Goal: Task Accomplishment & Management: Manage account settings

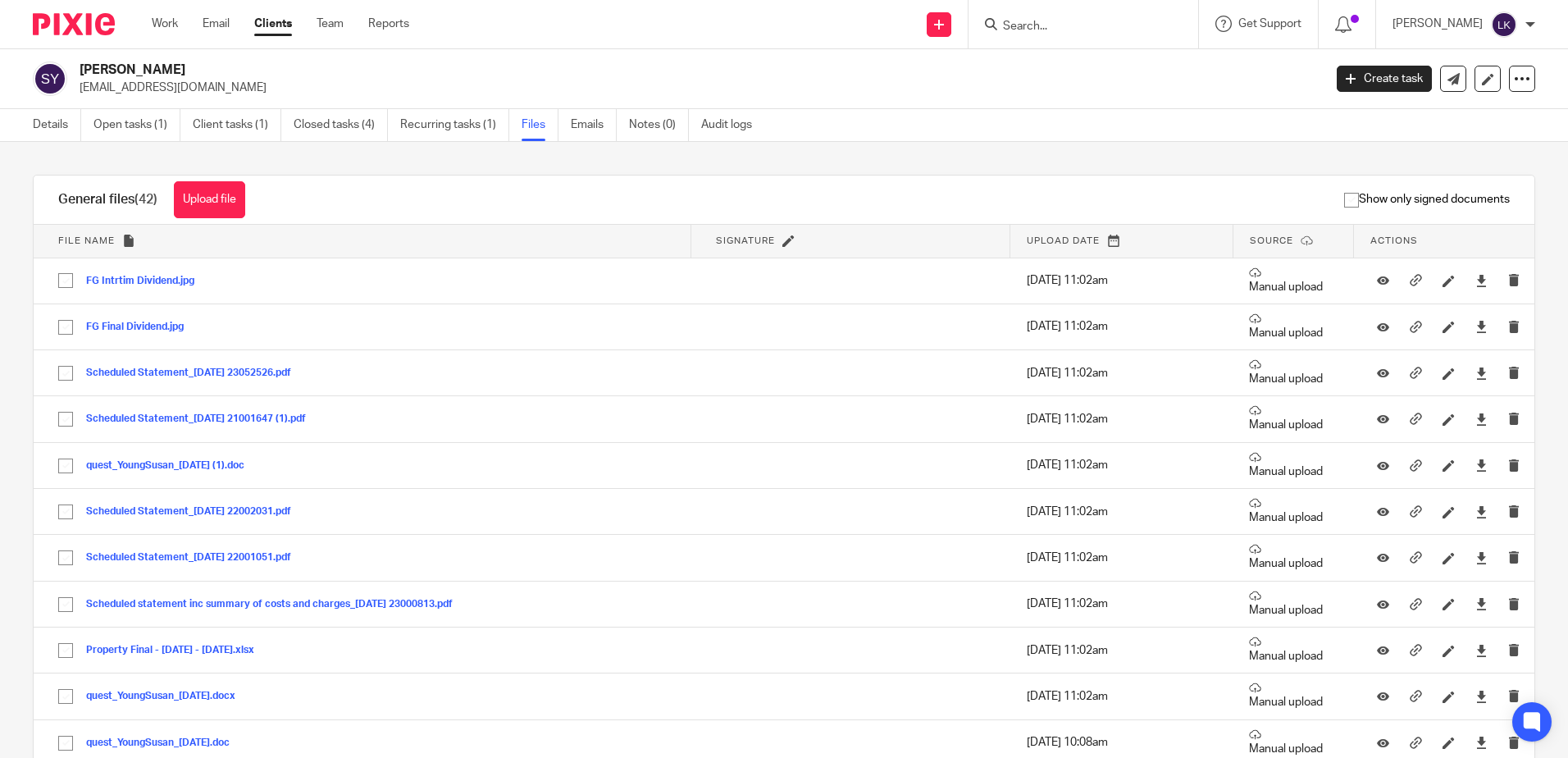
click at [1023, 23] on input "Search" at bounding box center [1074, 27] width 147 height 14
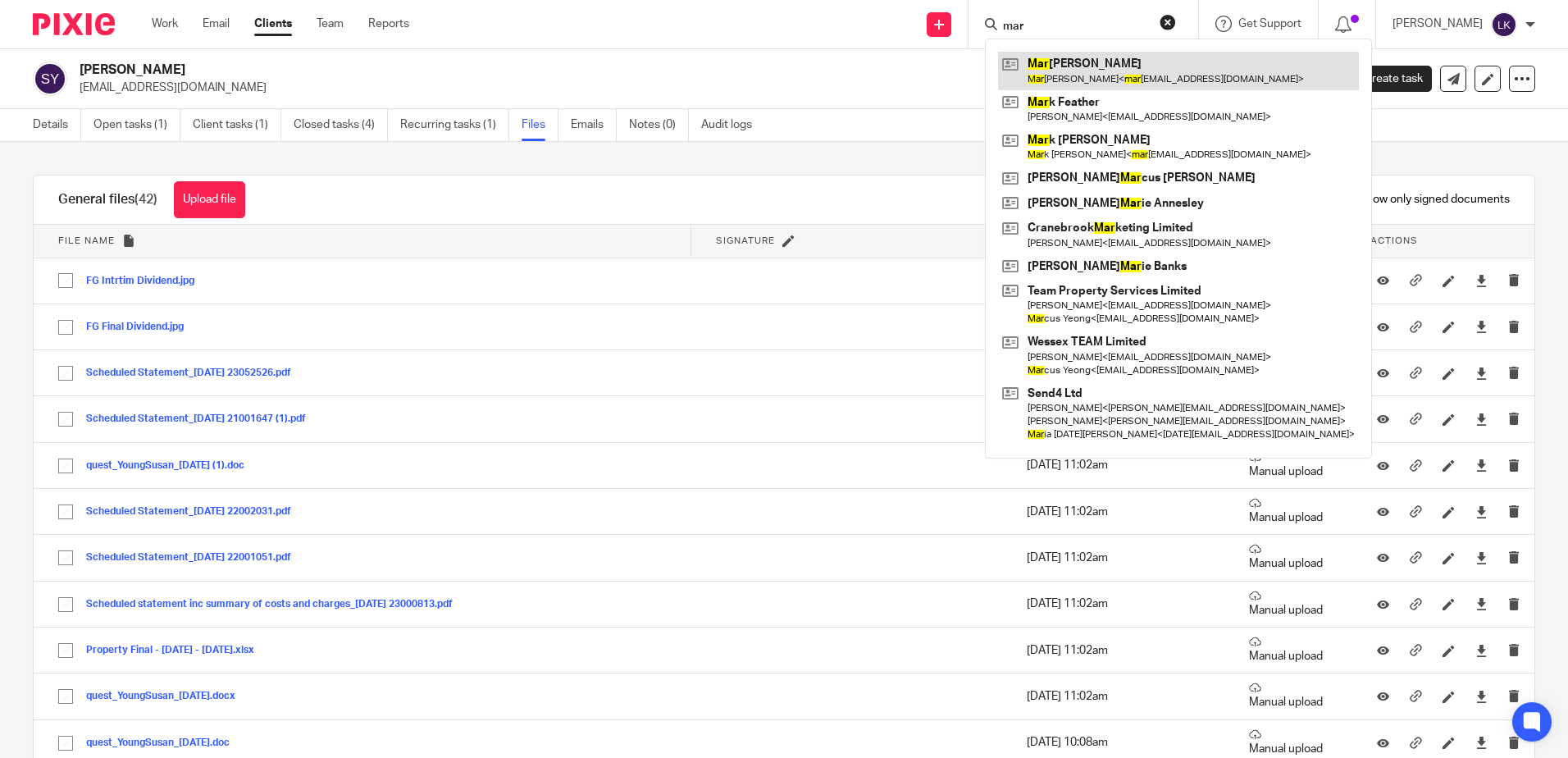
type input "mar"
click at [1100, 63] on link at bounding box center [1178, 71] width 361 height 38
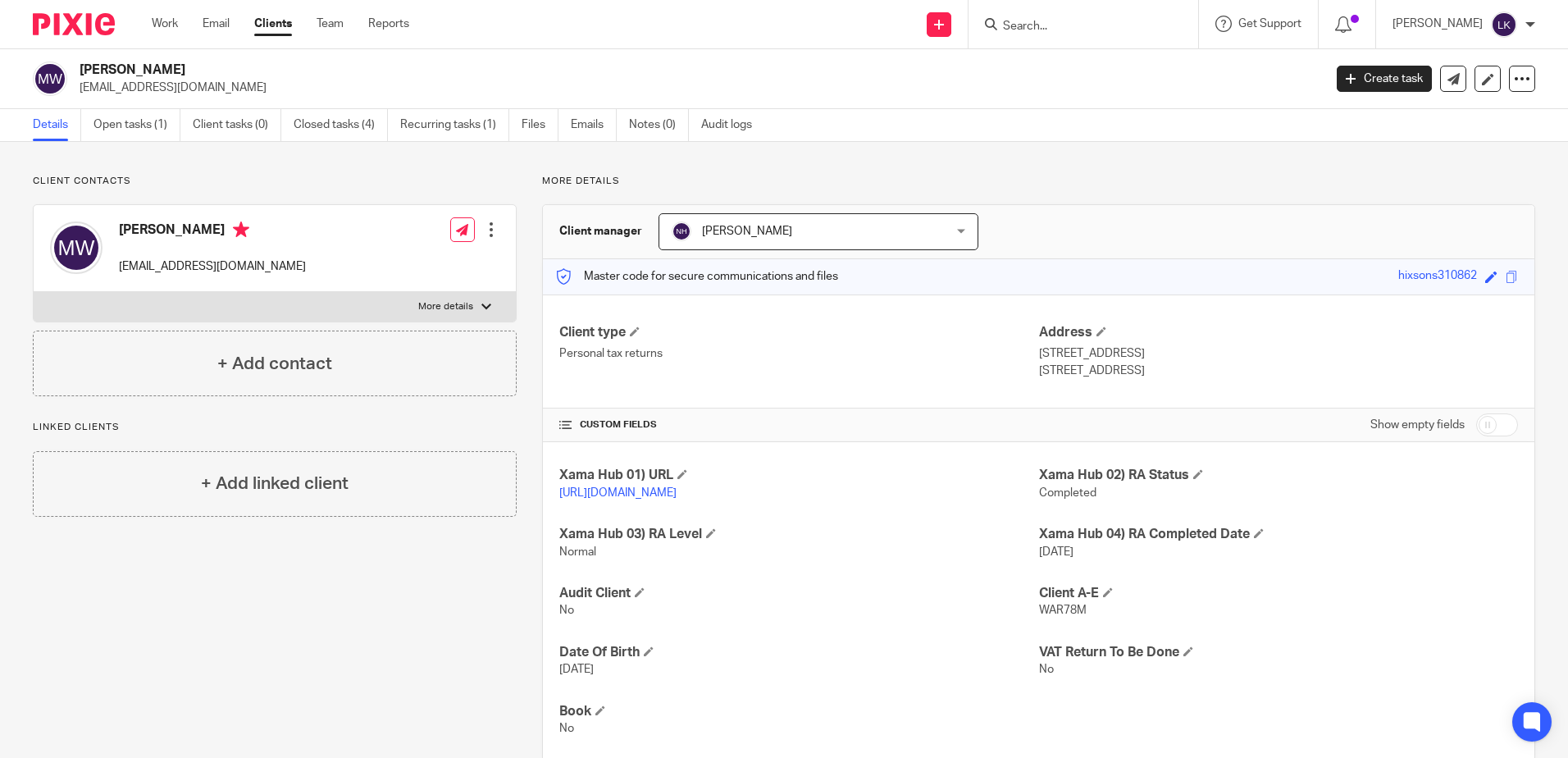
click at [541, 63] on h2 "[PERSON_NAME]" at bounding box center [573, 70] width 985 height 17
click at [531, 119] on link "Files" at bounding box center [539, 126] width 37 height 32
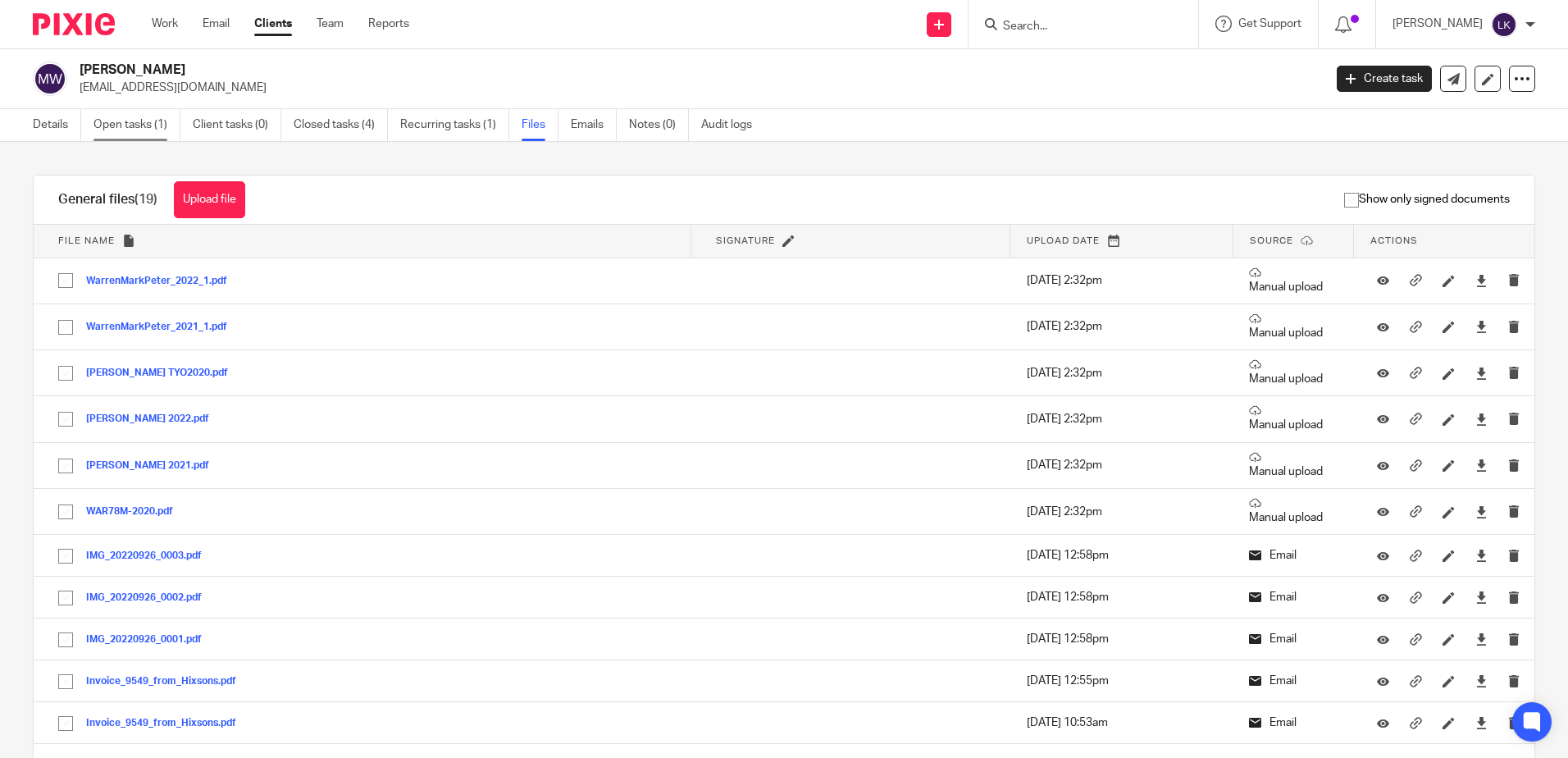
click at [117, 116] on link "Open tasks (1)" at bounding box center [136, 126] width 87 height 32
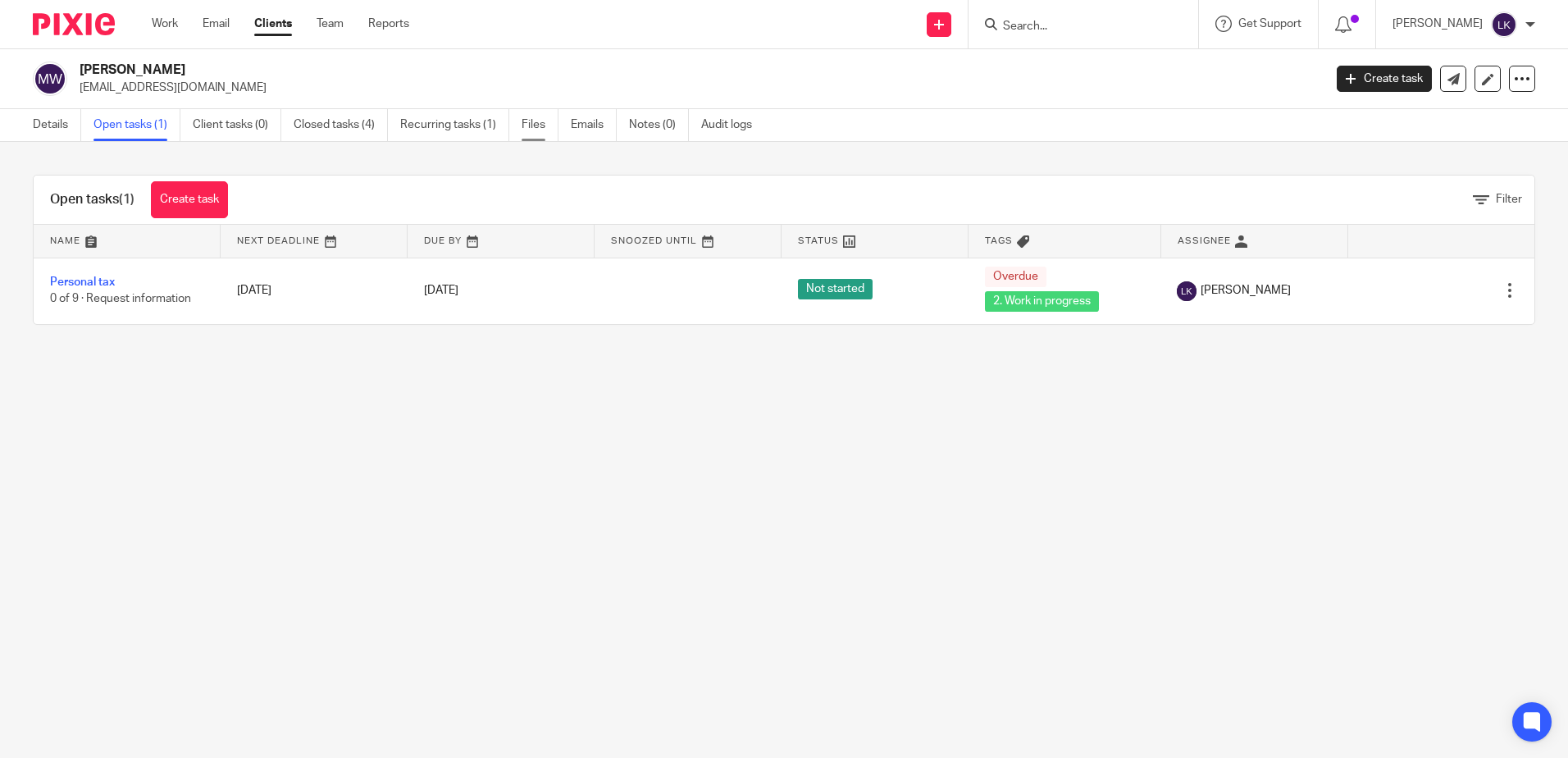
click at [533, 123] on link "Files" at bounding box center [539, 126] width 37 height 32
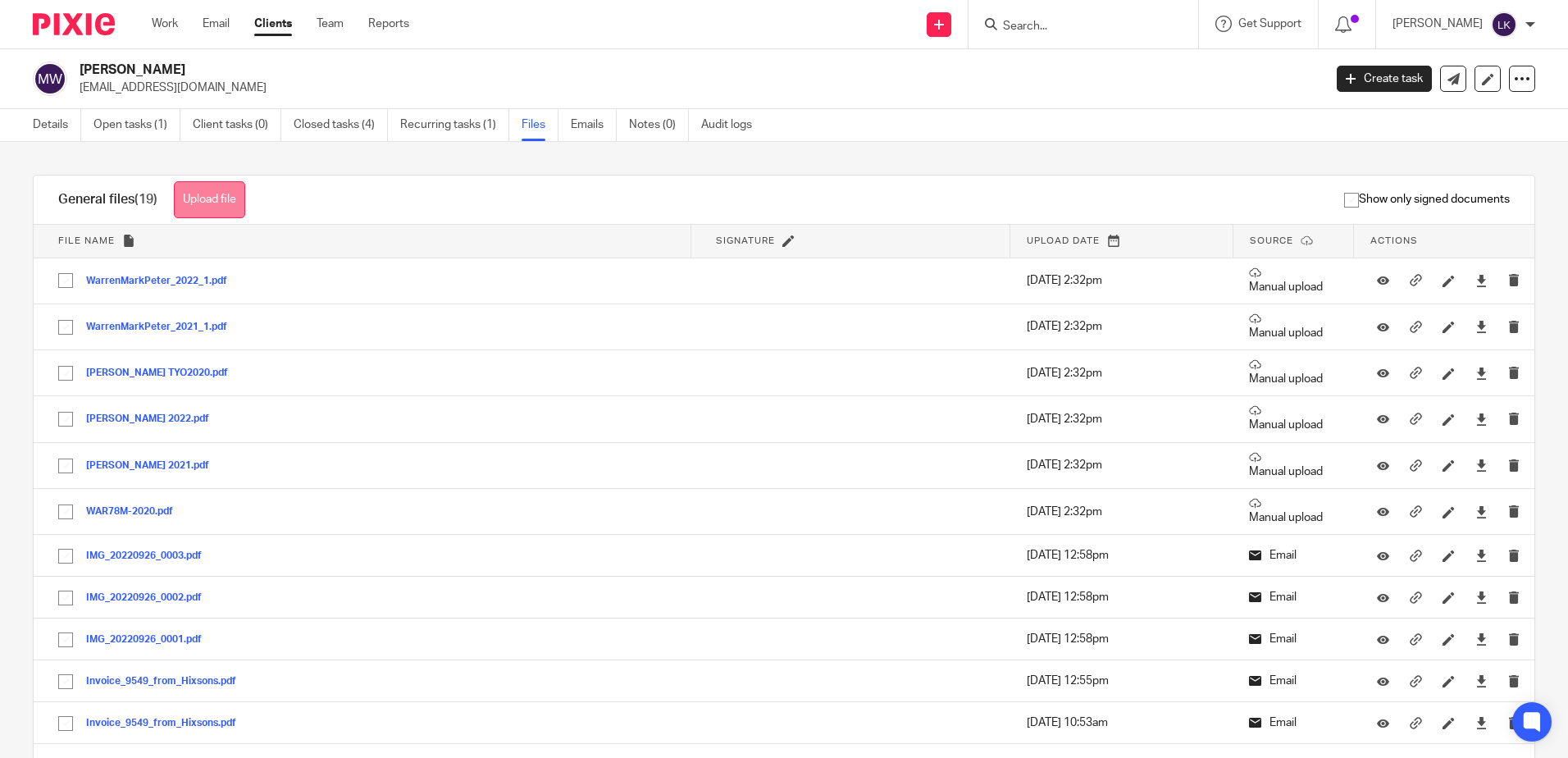
click at [205, 200] on button "Upload file" at bounding box center [209, 199] width 71 height 37
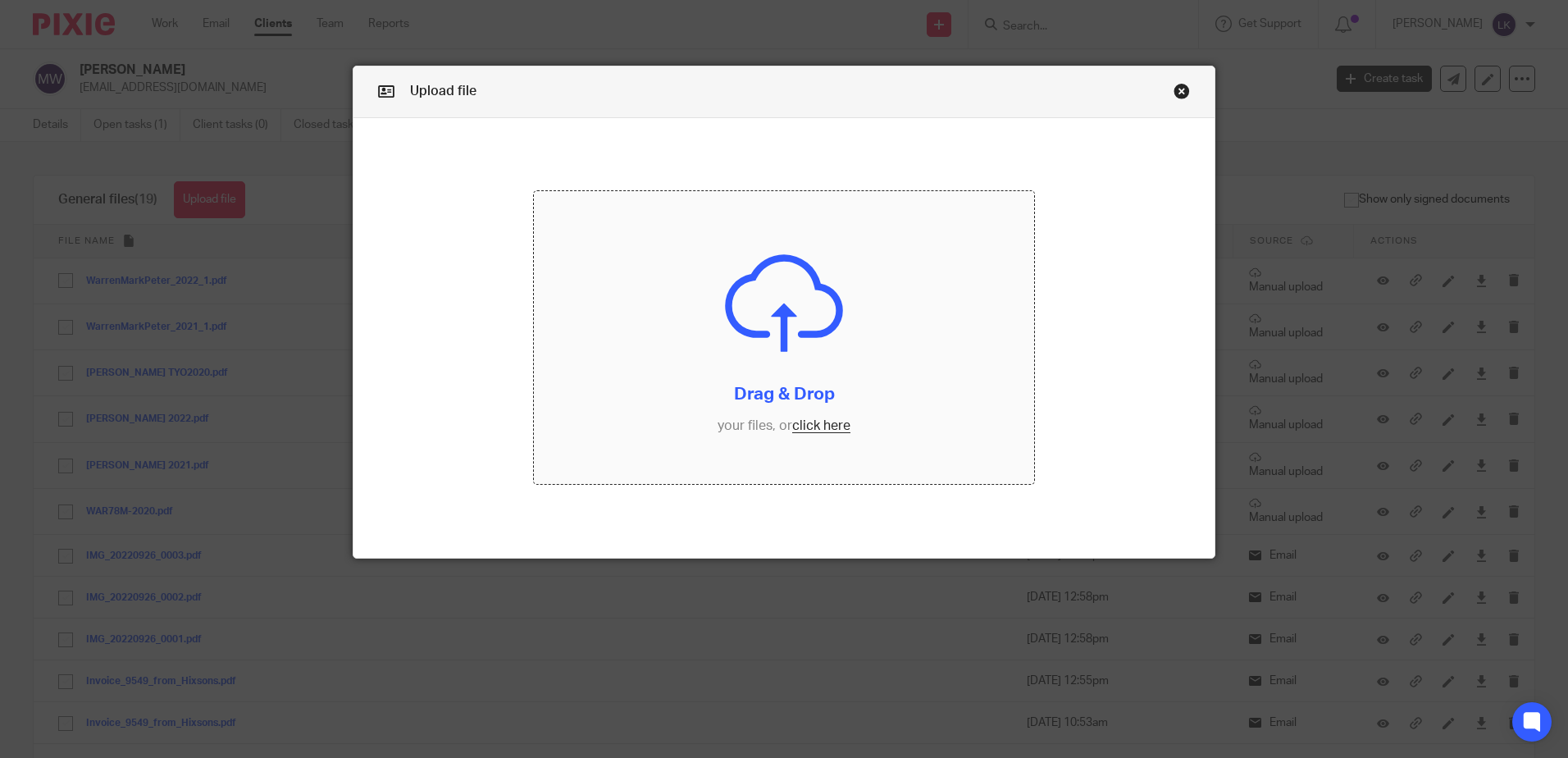
click at [802, 424] on input "file" at bounding box center [784, 338] width 500 height 293
click at [1175, 90] on link "Close this dialog window" at bounding box center [1181, 93] width 16 height 22
click at [1176, 91] on link "Close this dialog window" at bounding box center [1181, 93] width 16 height 22
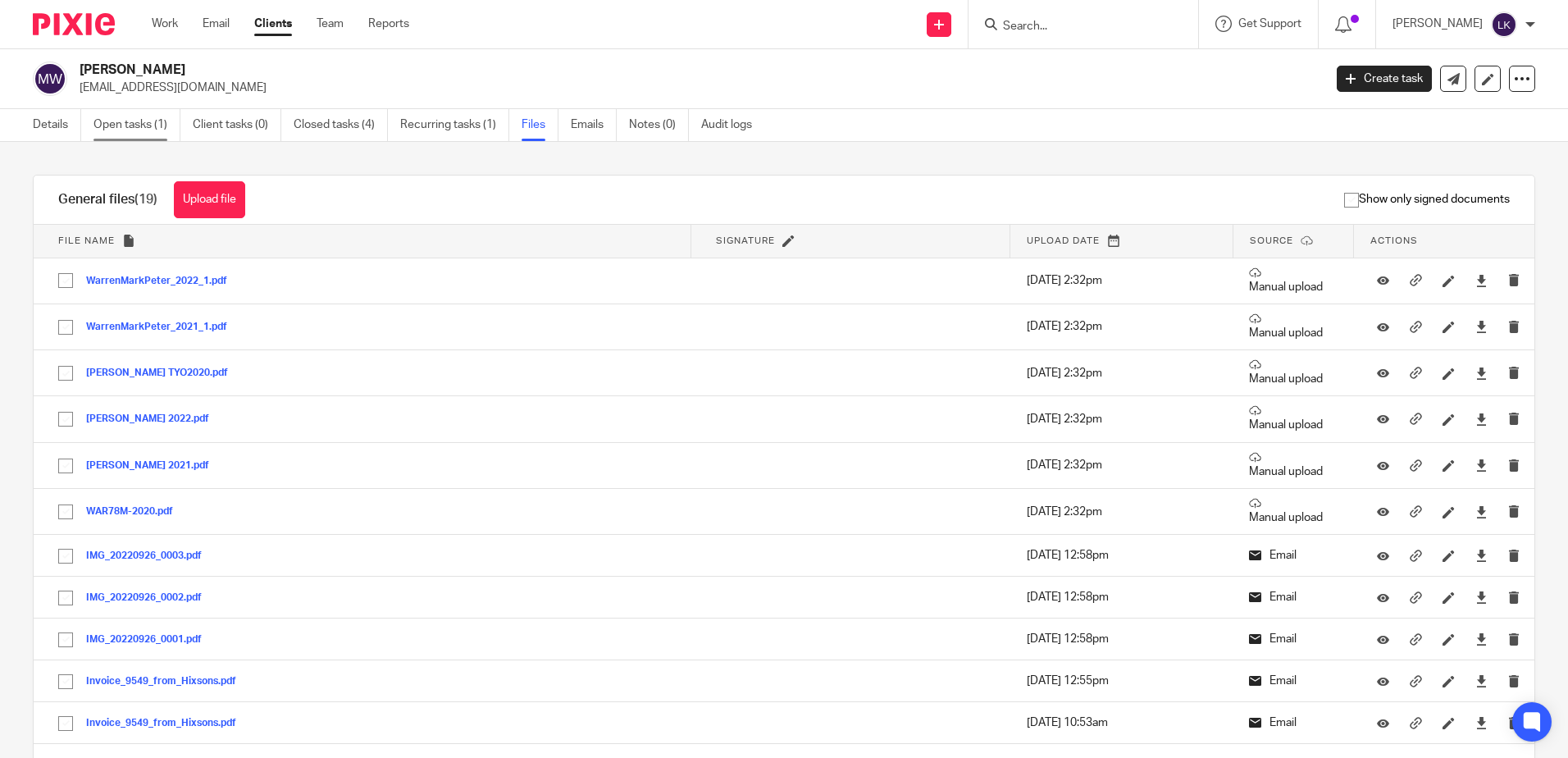
click at [124, 120] on link "Open tasks (1)" at bounding box center [136, 126] width 87 height 32
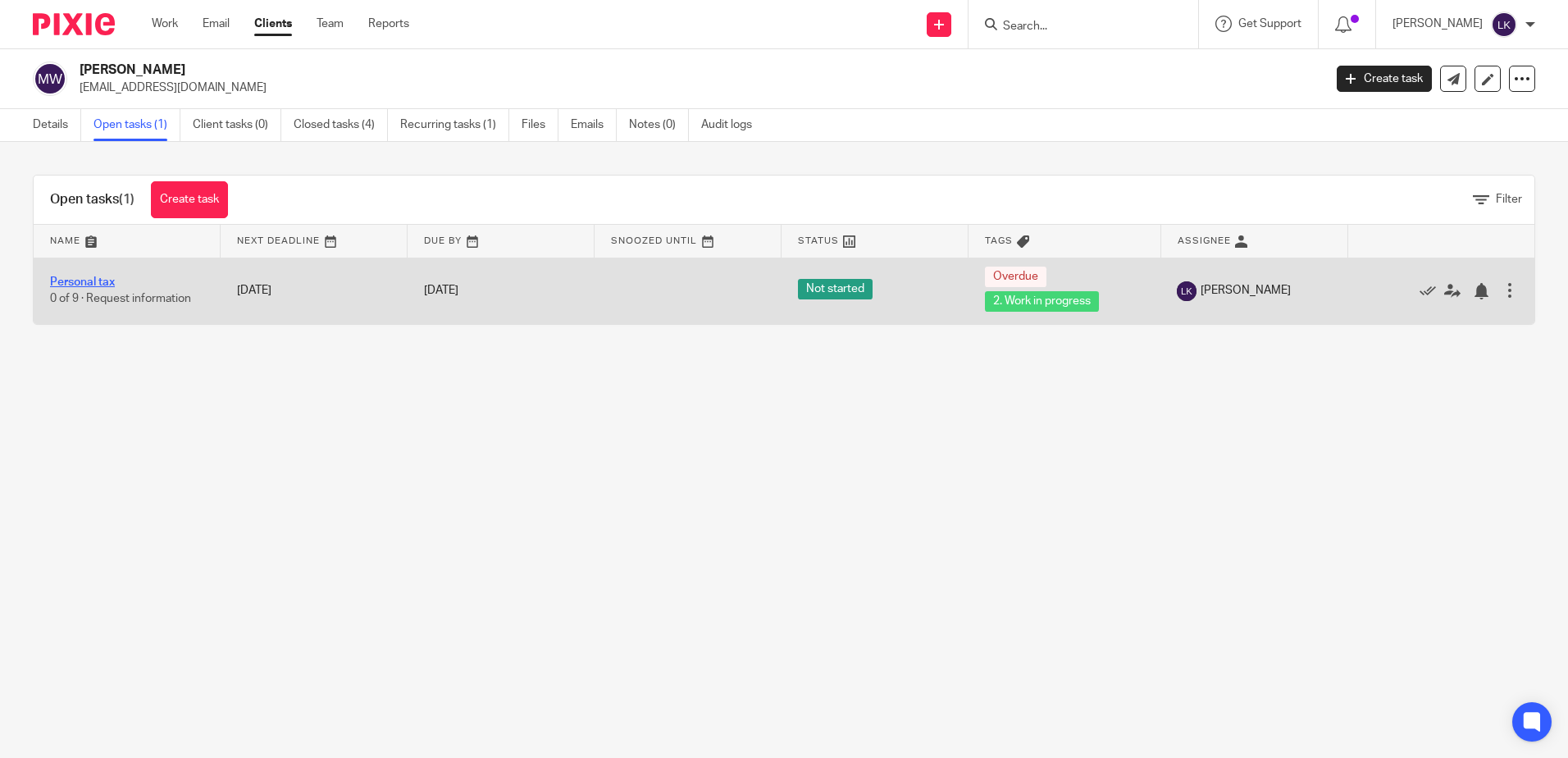
click at [98, 280] on link "Personal tax" at bounding box center [83, 282] width 65 height 12
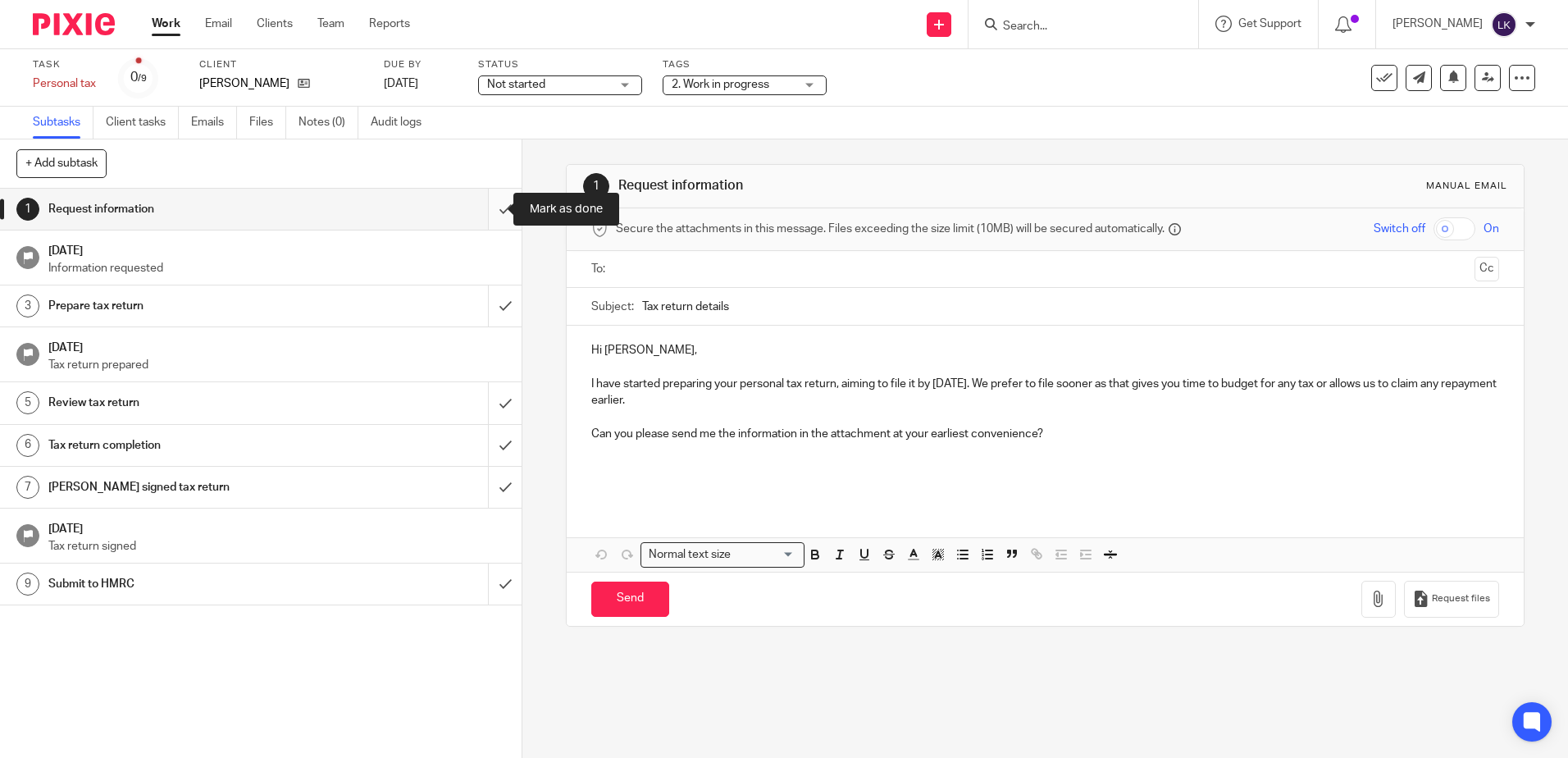
click at [487, 204] on input "submit" at bounding box center [260, 209] width 521 height 41
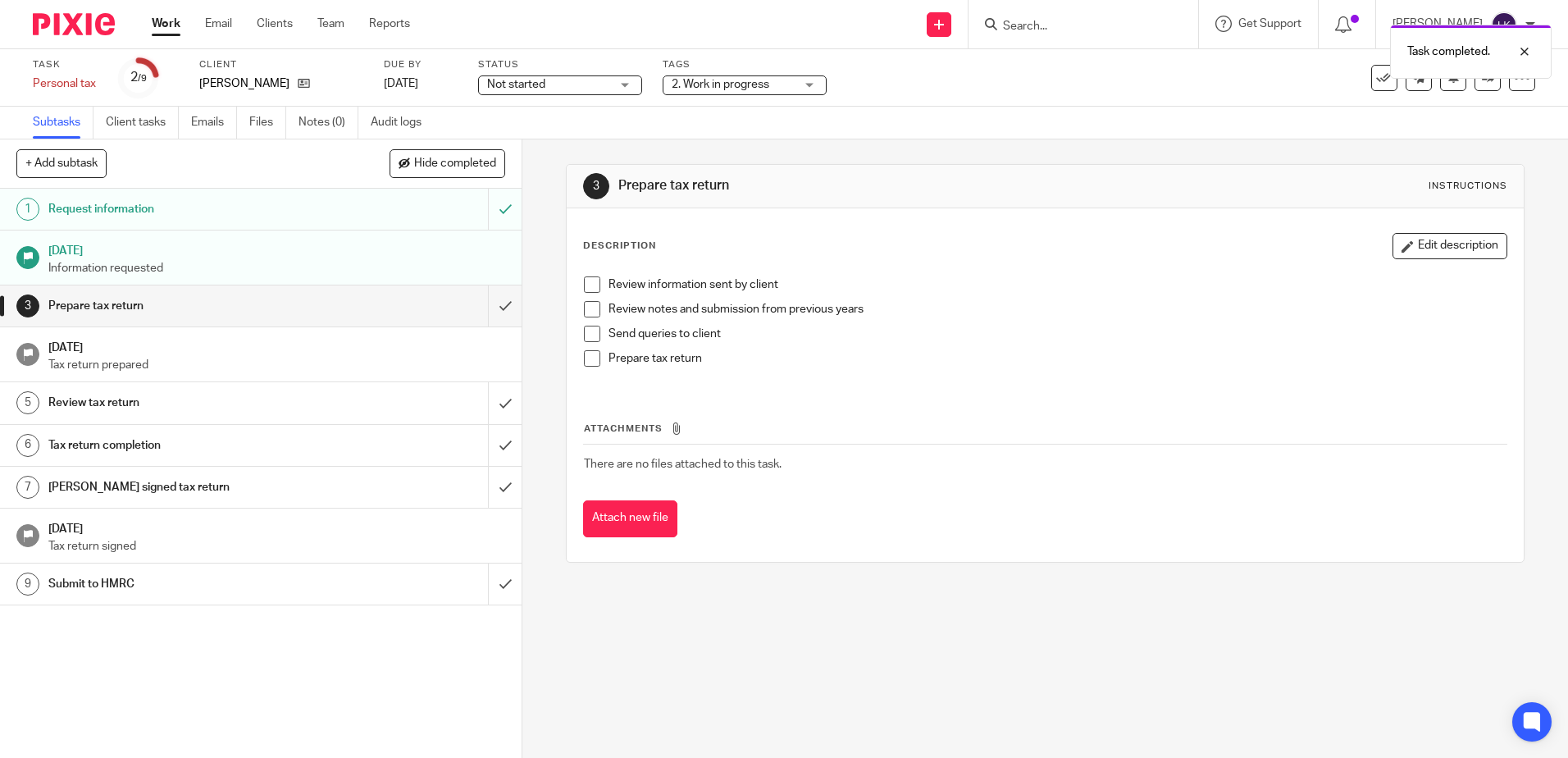
click at [588, 285] on span at bounding box center [591, 285] width 16 height 16
click at [589, 310] on span at bounding box center [591, 309] width 16 height 16
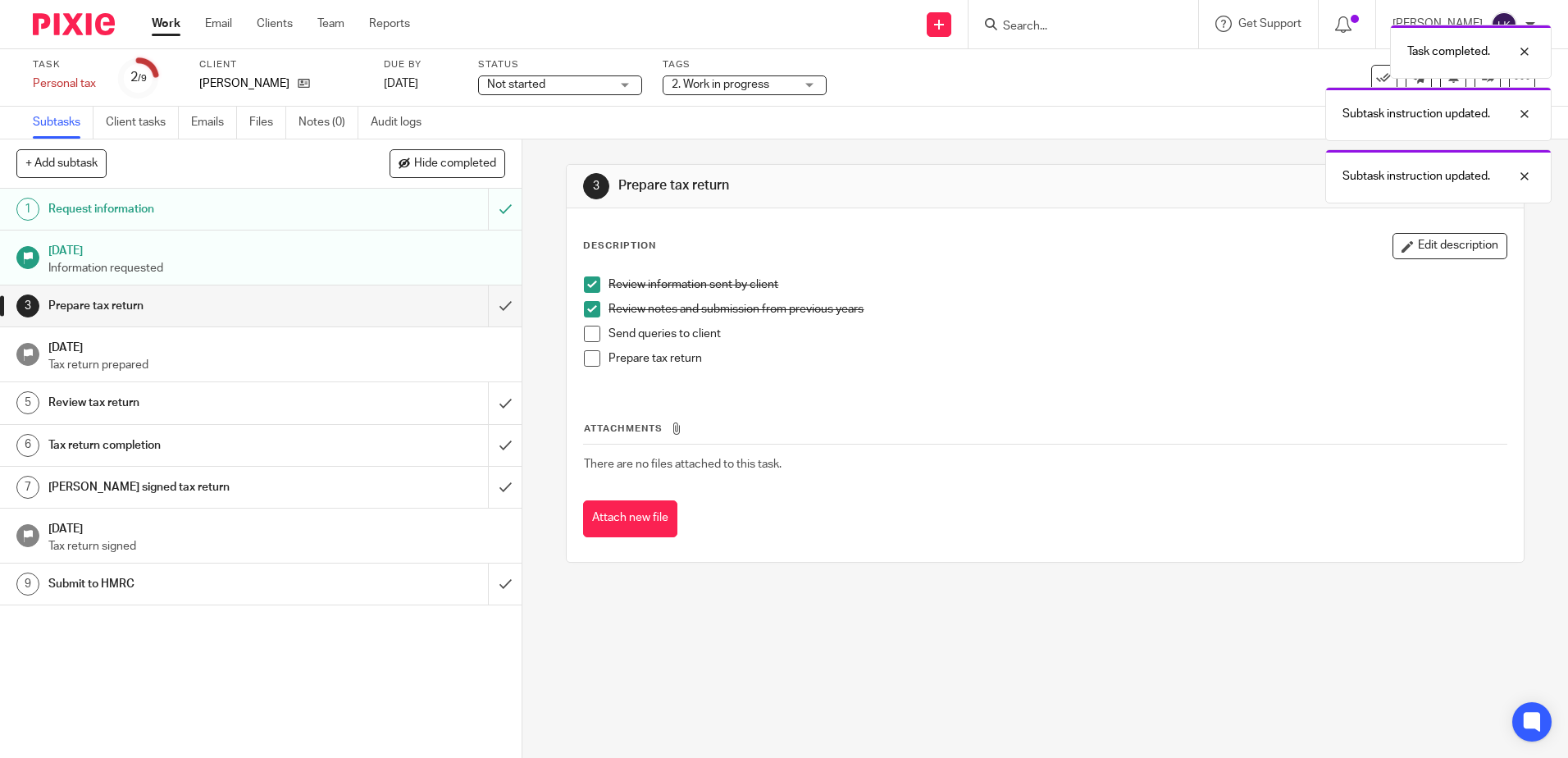
click at [590, 330] on span at bounding box center [591, 334] width 16 height 16
click at [588, 354] on span at bounding box center [591, 358] width 16 height 16
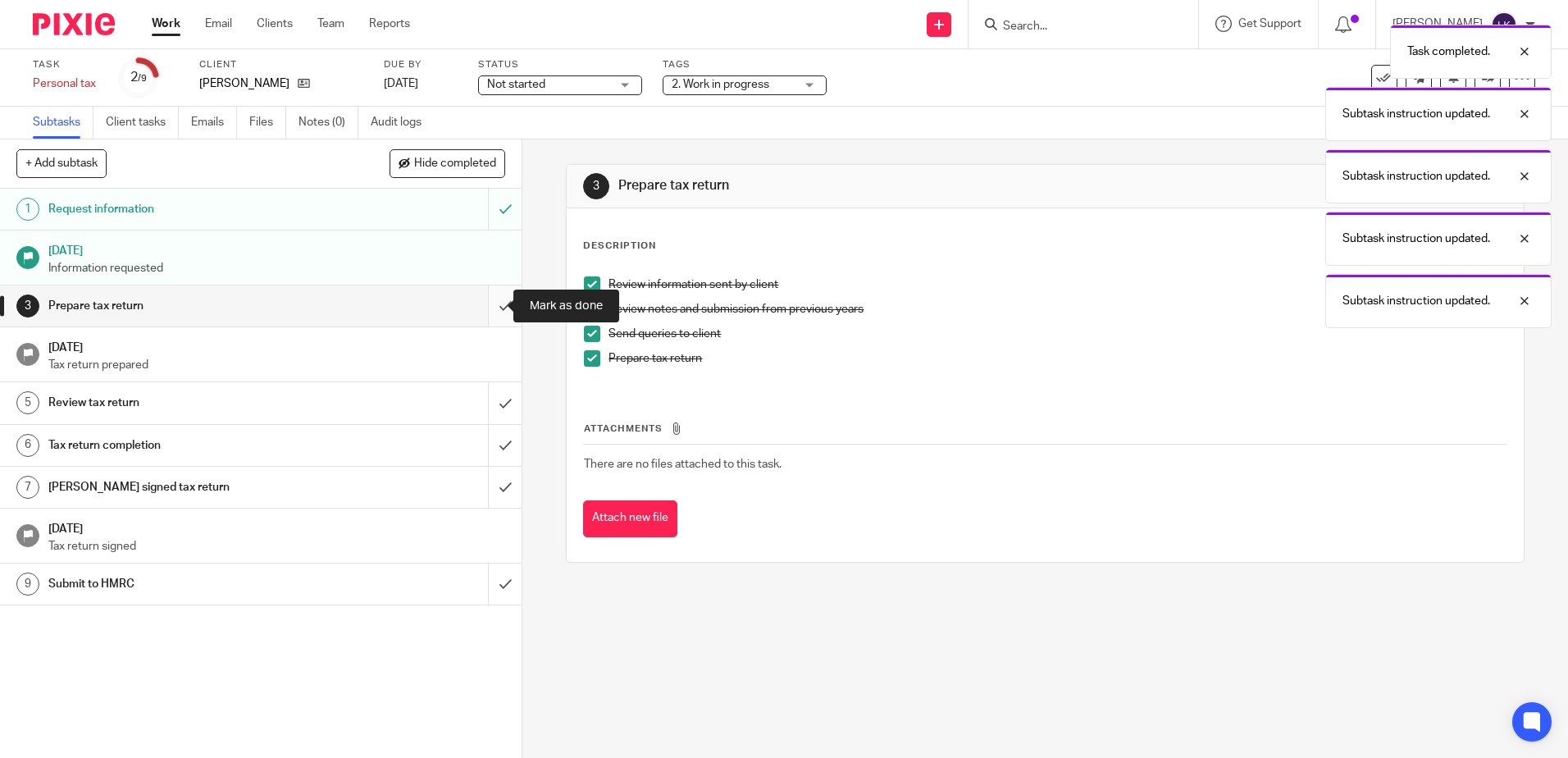
click at [478, 299] on input "submit" at bounding box center [260, 306] width 521 height 41
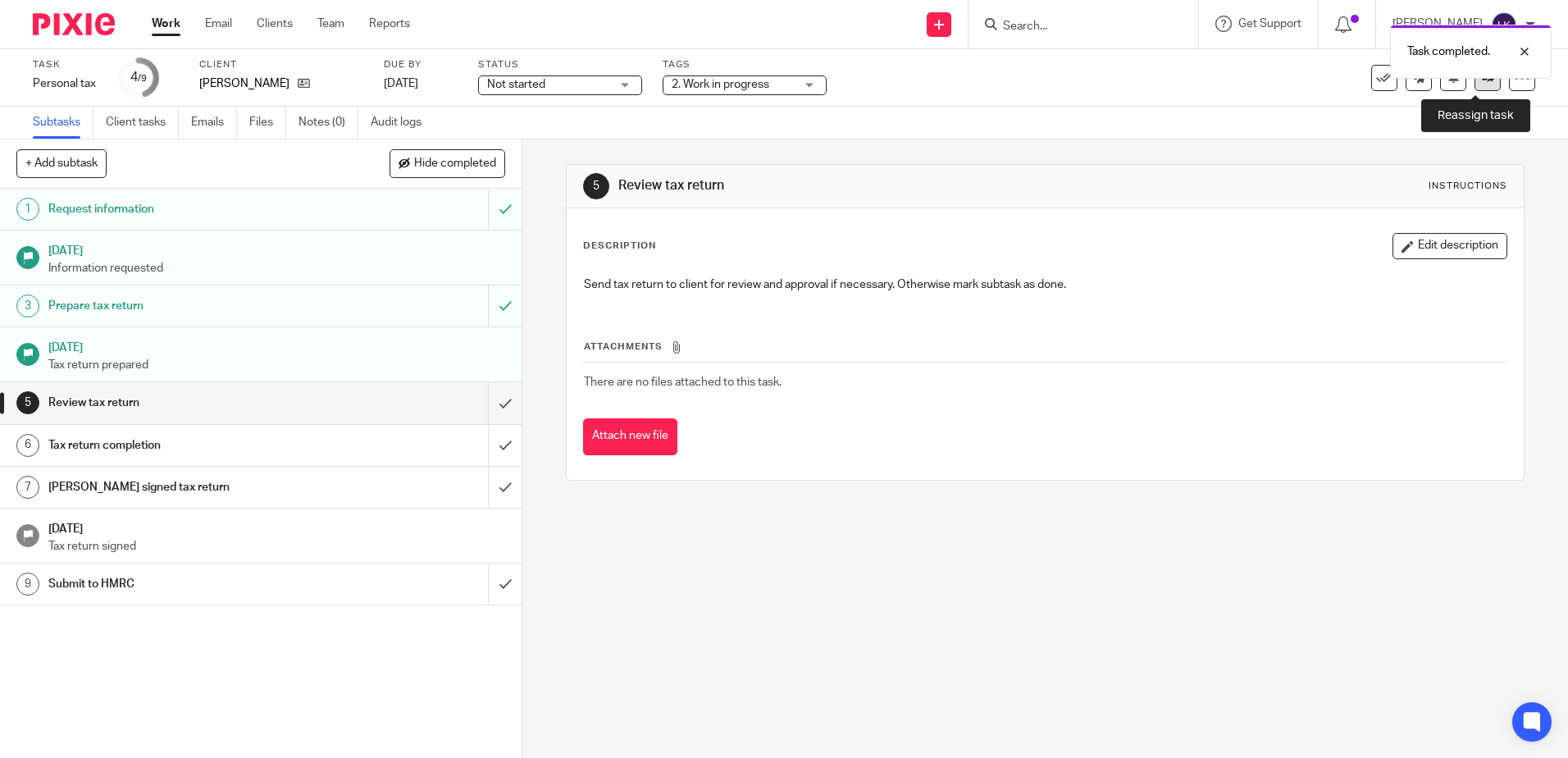
click at [1475, 86] on link at bounding box center [1487, 77] width 26 height 26
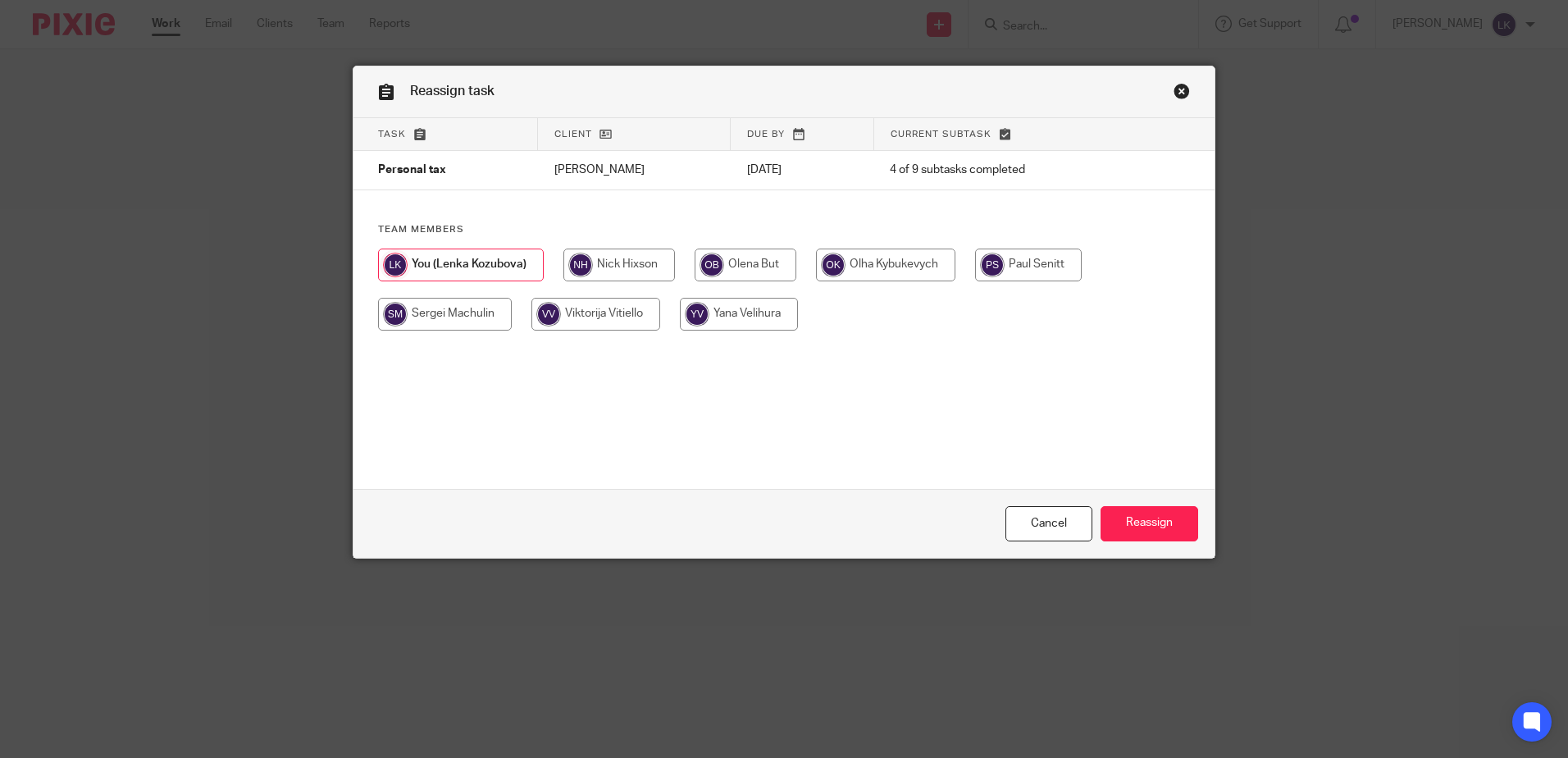
click at [602, 257] on input "radio" at bounding box center [619, 265] width 111 height 33
radio input "true"
drag, startPoint x: 1135, startPoint y: 517, endPoint x: 1144, endPoint y: 517, distance: 9.0
click at [1136, 517] on input "Reassign" at bounding box center [1149, 524] width 98 height 35
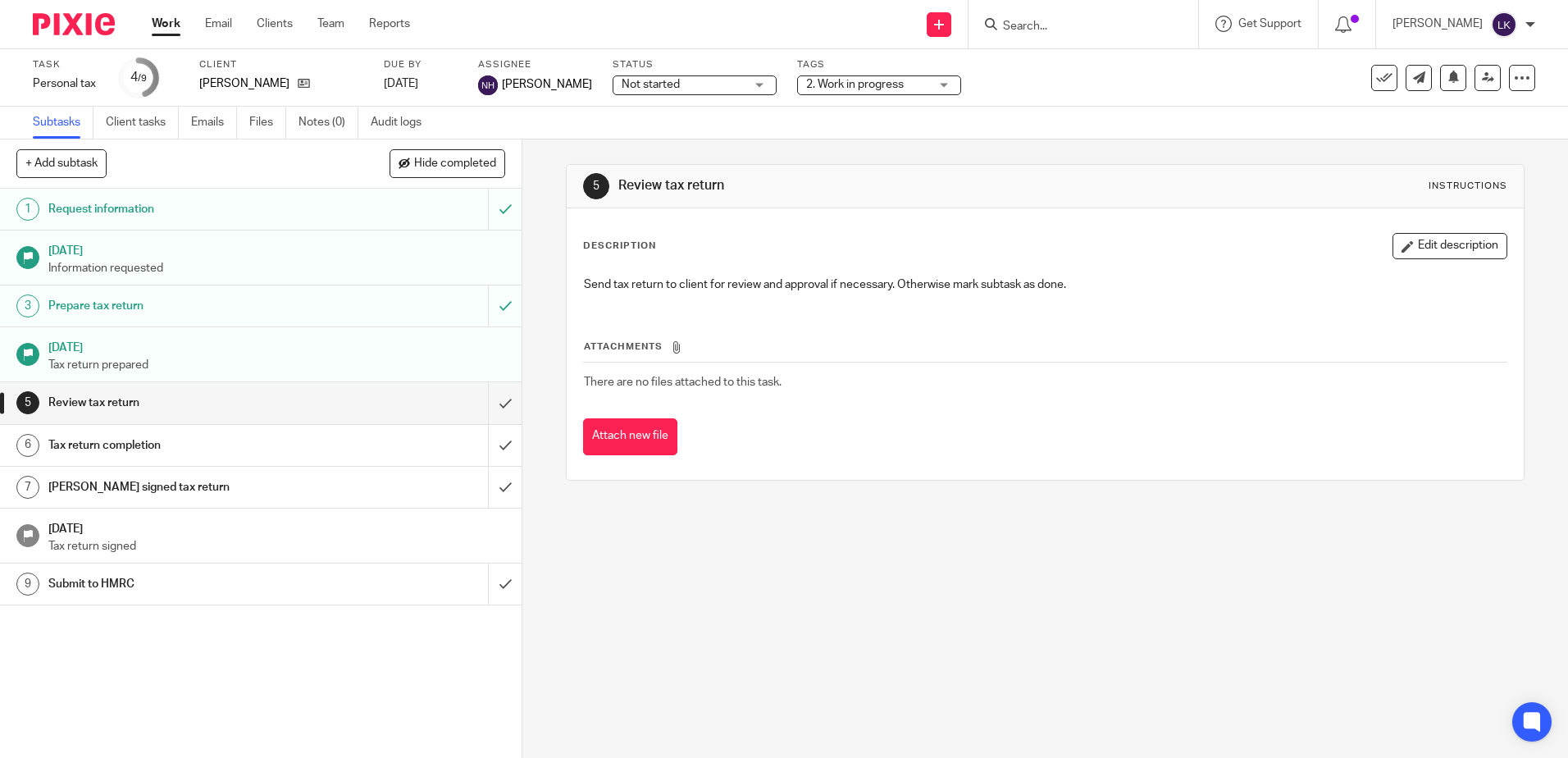
click at [47, 119] on link "Subtasks" at bounding box center [64, 123] width 61 height 32
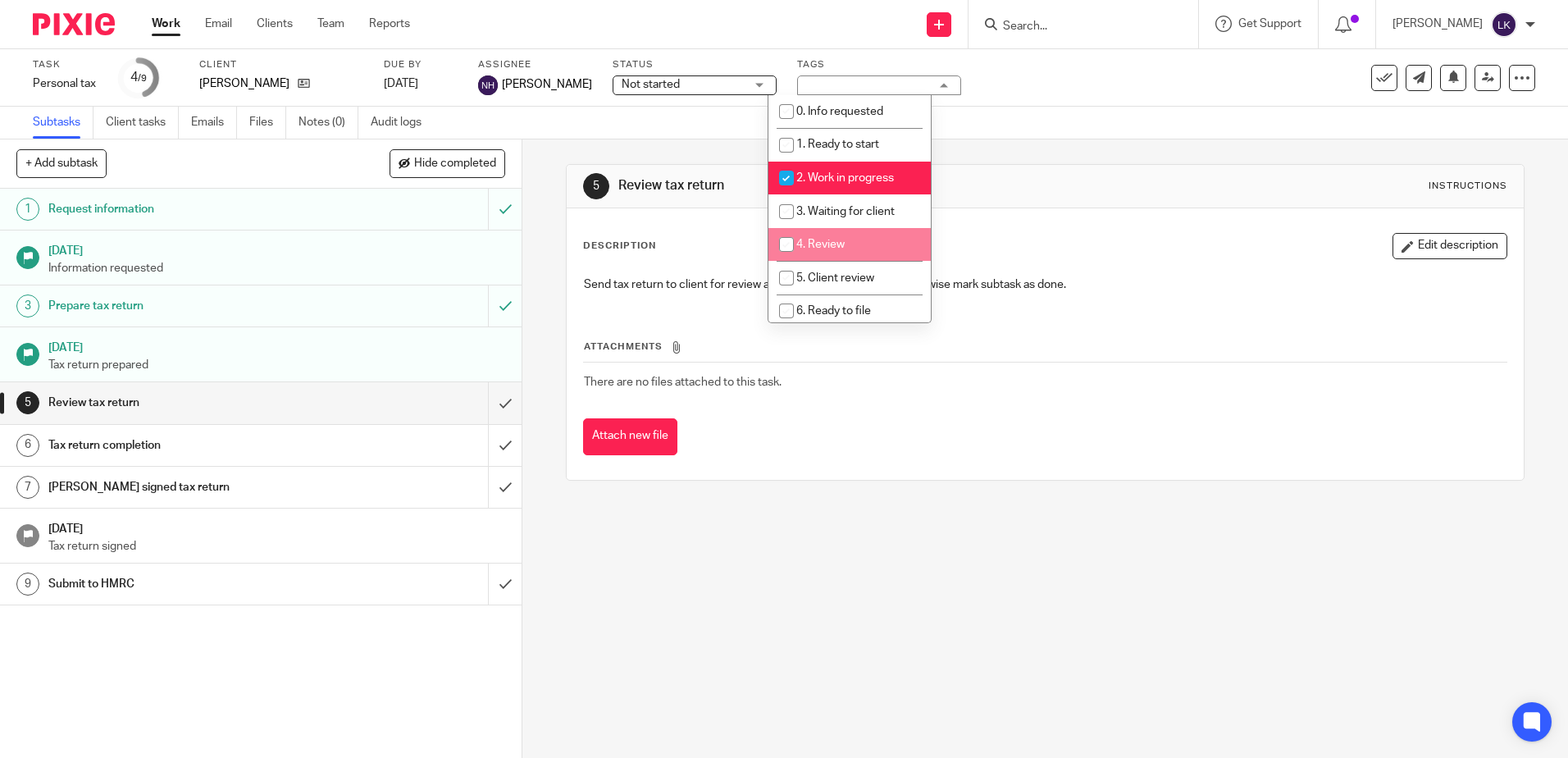
click at [786, 244] on input "checkbox" at bounding box center [786, 244] width 31 height 31
checkbox input "true"
click at [786, 173] on input "checkbox" at bounding box center [786, 178] width 31 height 31
checkbox input "false"
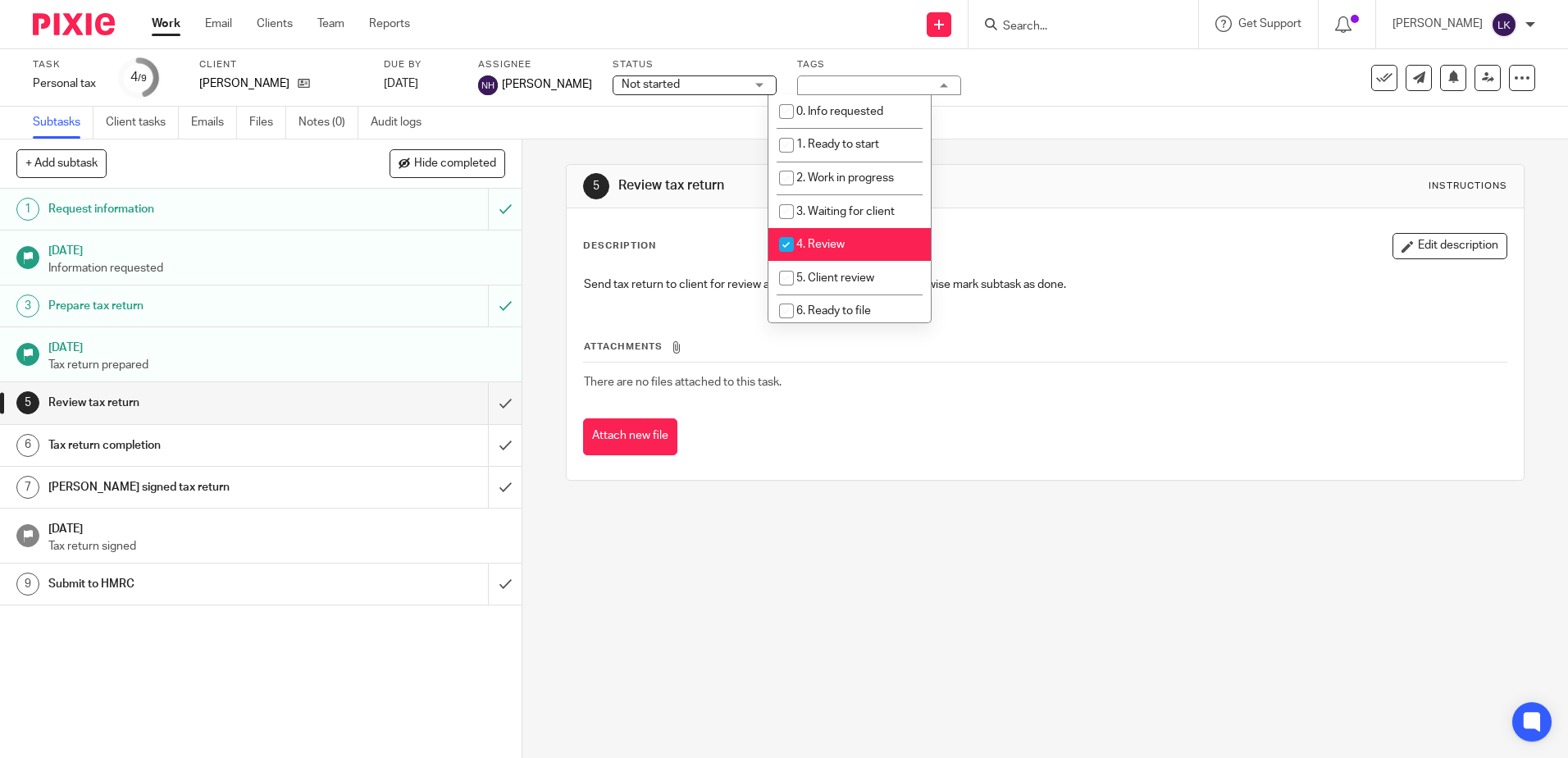
click at [1105, 116] on div "Subtasks Client tasks Emails Files Notes (0) Audit logs" at bounding box center [784, 123] width 1568 height 33
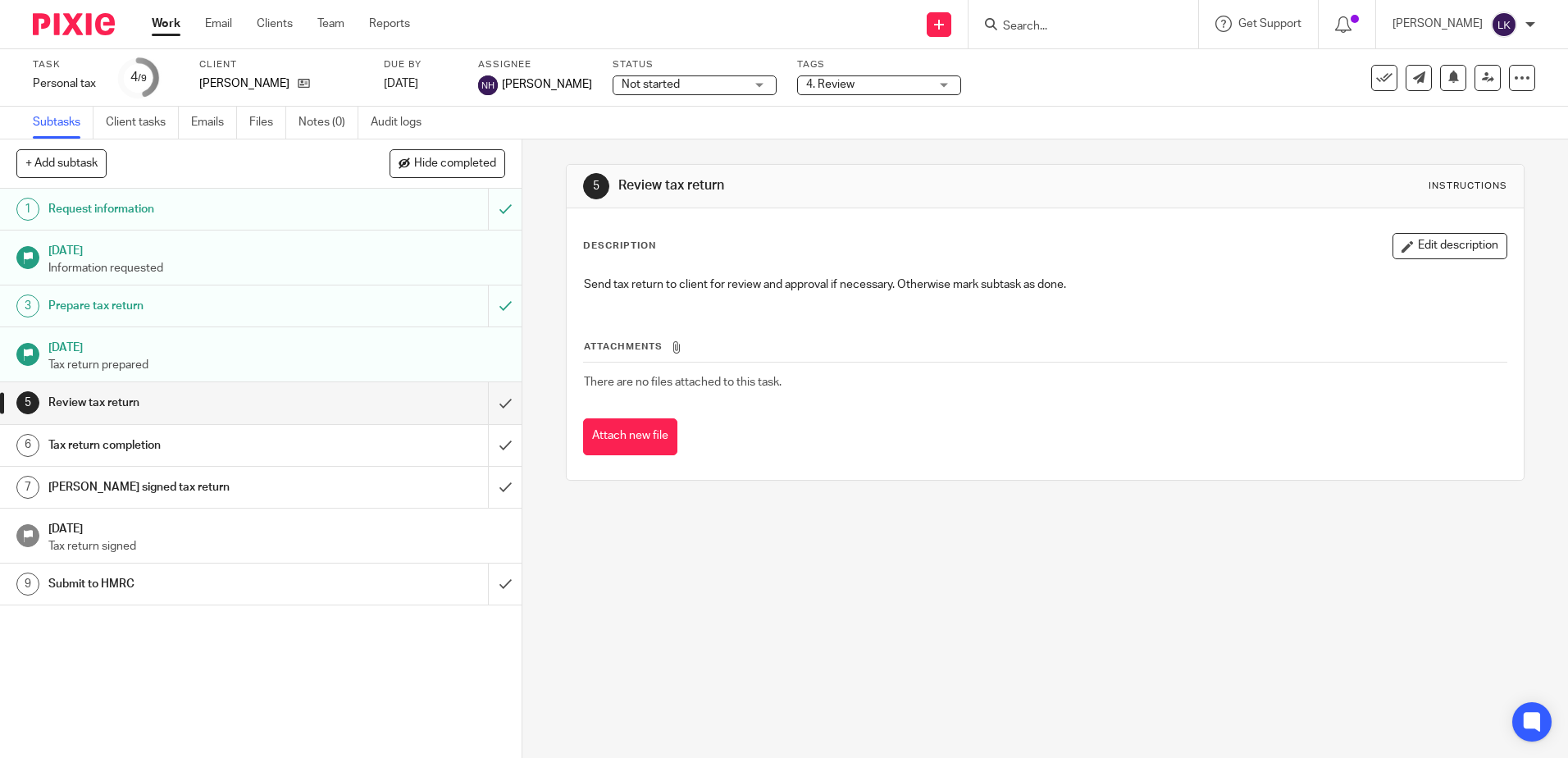
click at [156, 15] on link "Work" at bounding box center [166, 23] width 29 height 16
click at [162, 15] on link "Work" at bounding box center [166, 23] width 29 height 16
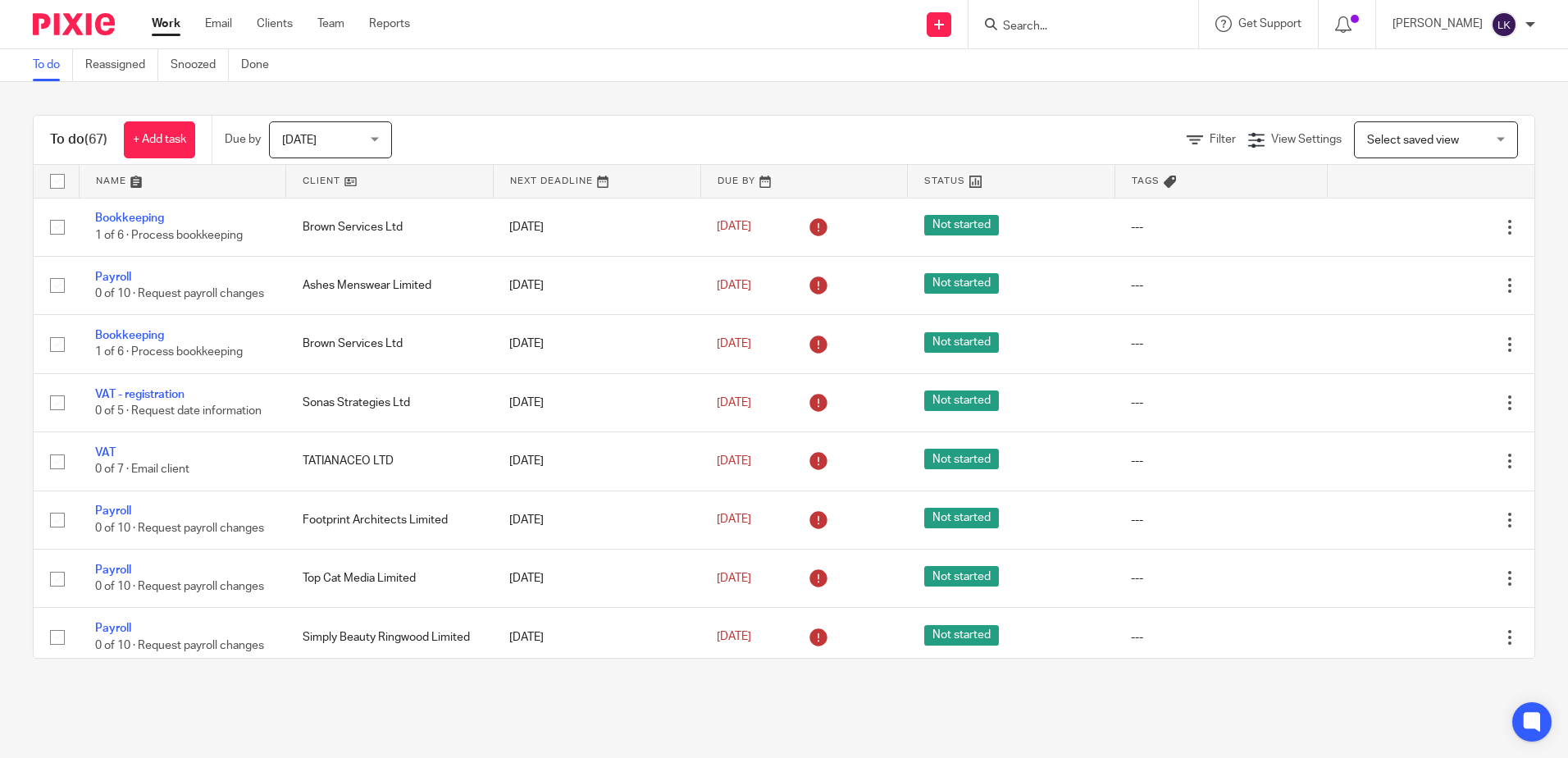
click at [1034, 23] on input "Search" at bounding box center [1074, 27] width 147 height 14
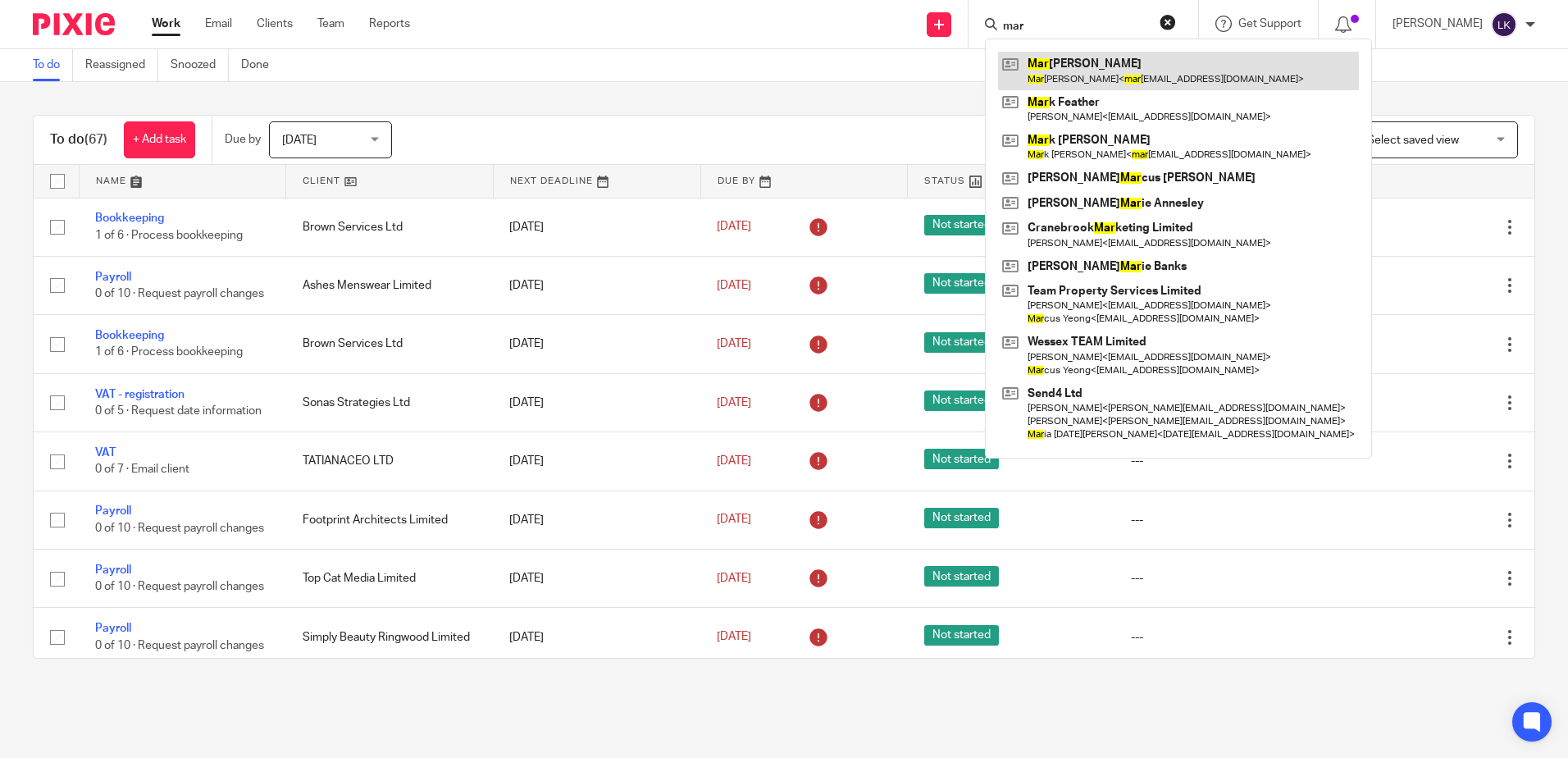
type input "mar"
click at [1103, 64] on link at bounding box center [1178, 71] width 361 height 38
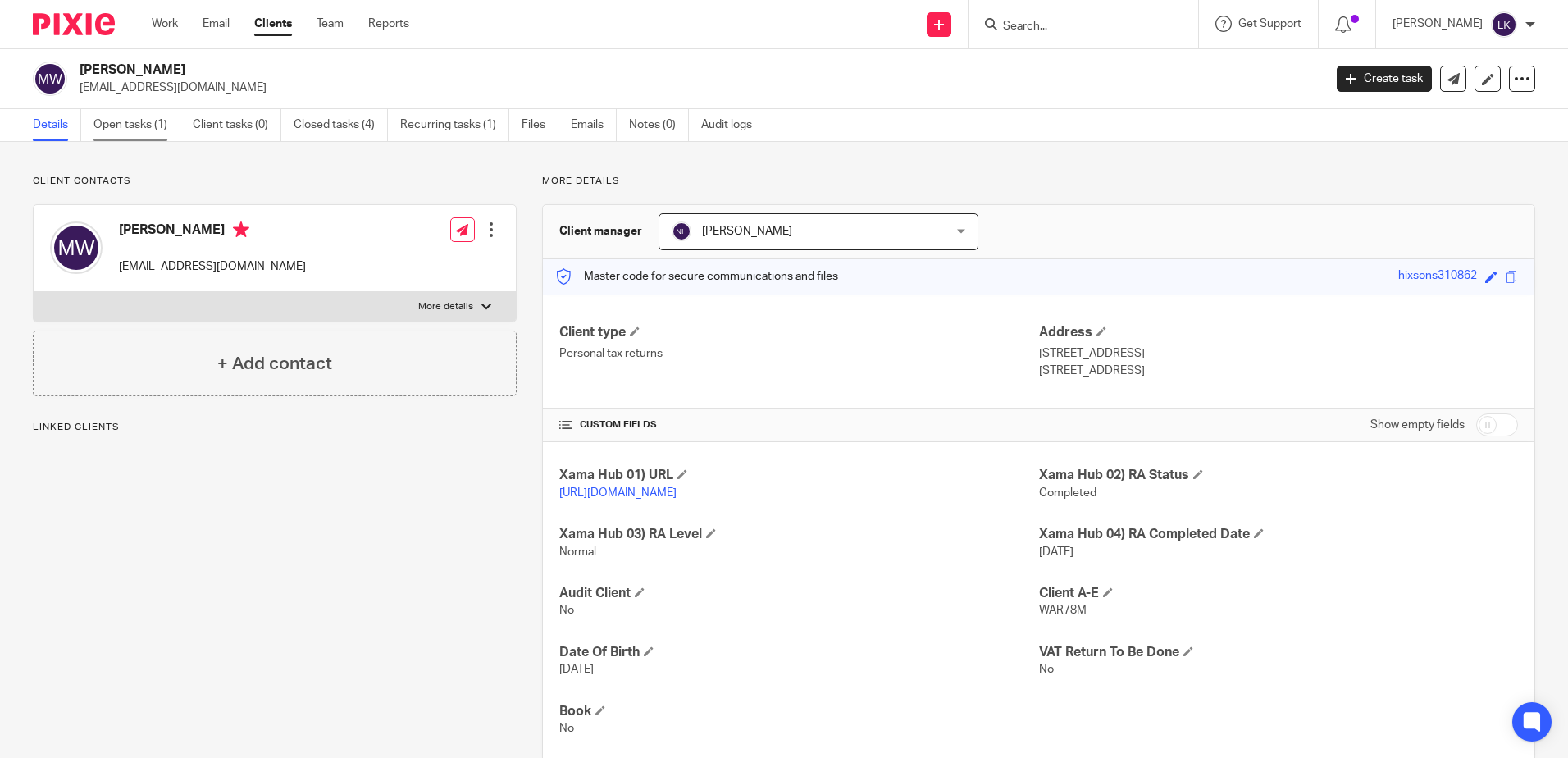
click at [137, 119] on link "Open tasks (1)" at bounding box center [136, 126] width 87 height 32
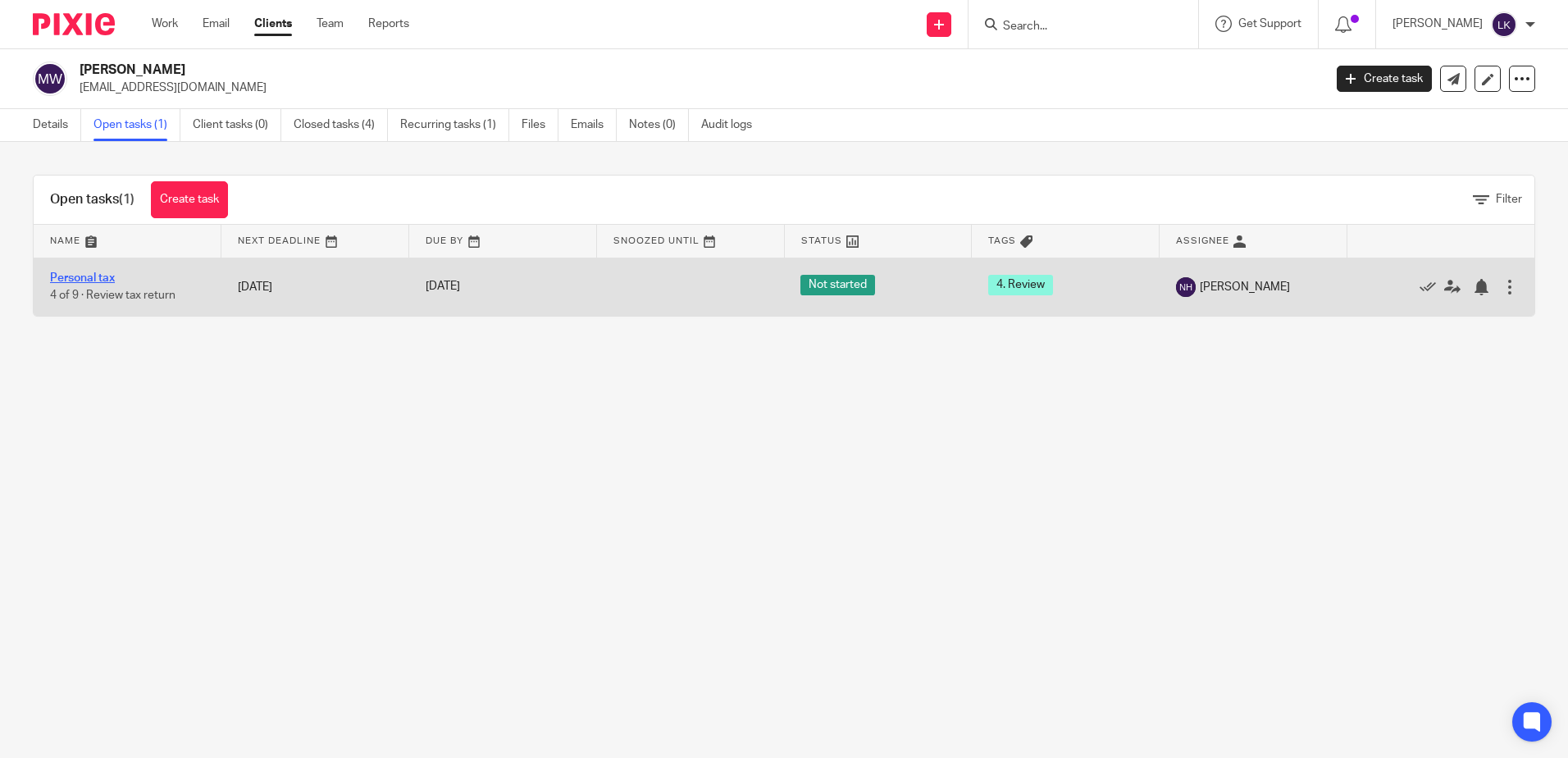
click at [94, 279] on link "Personal tax" at bounding box center [83, 278] width 65 height 12
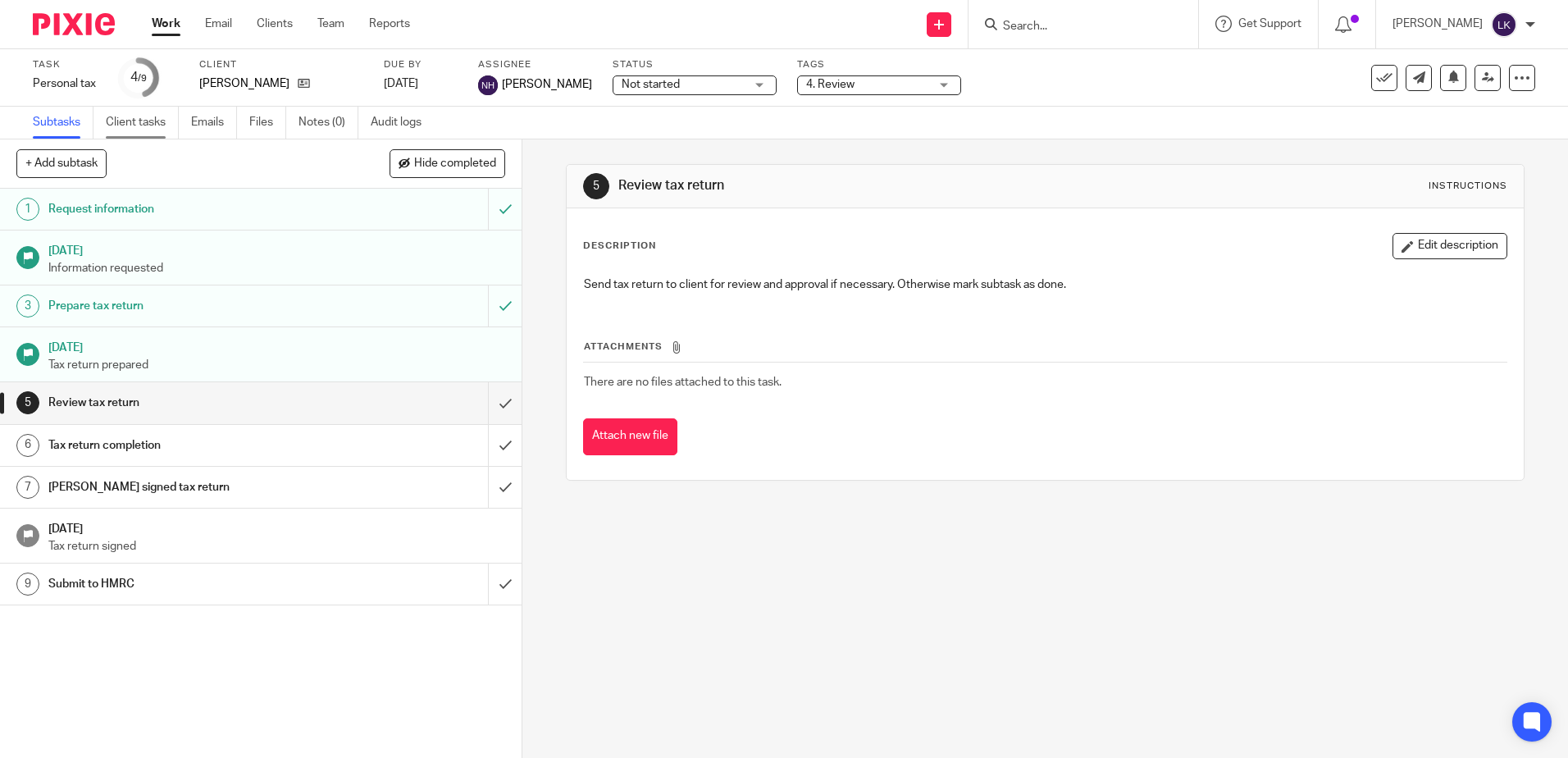
click at [150, 119] on link "Client tasks" at bounding box center [142, 123] width 73 height 32
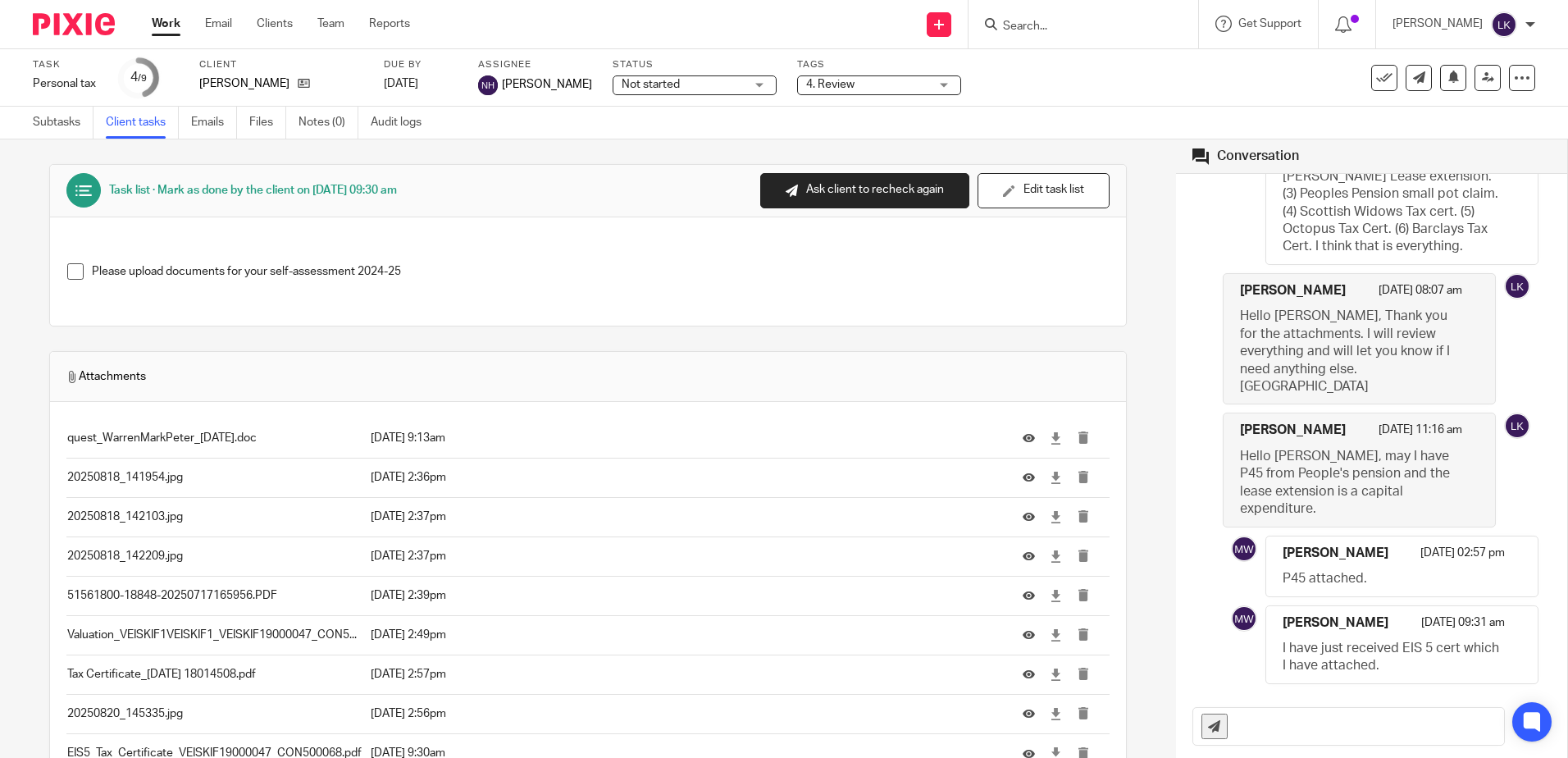
scroll to position [174, 0]
